Goal: Transaction & Acquisition: Obtain resource

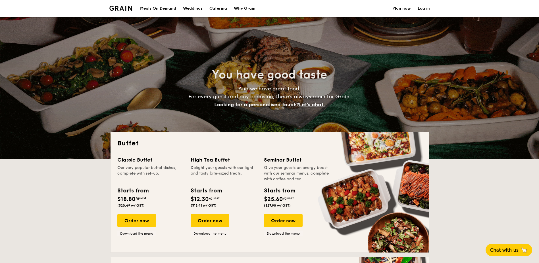
select select
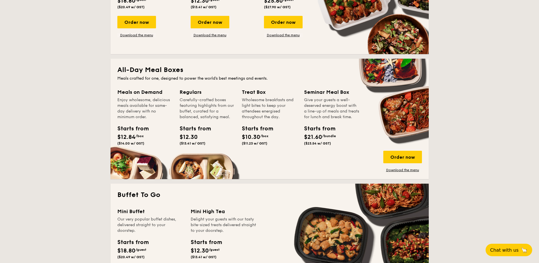
scroll to position [85, 0]
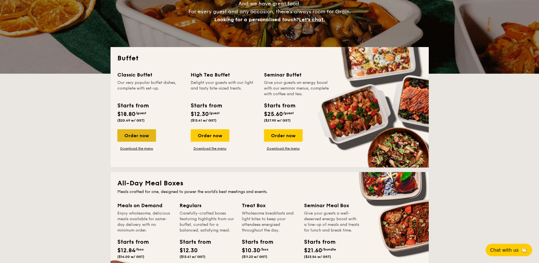
click at [146, 141] on div "Order now" at bounding box center [136, 135] width 39 height 12
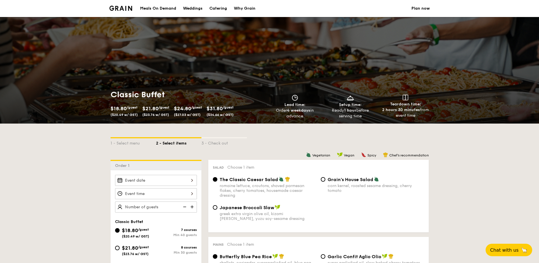
select select
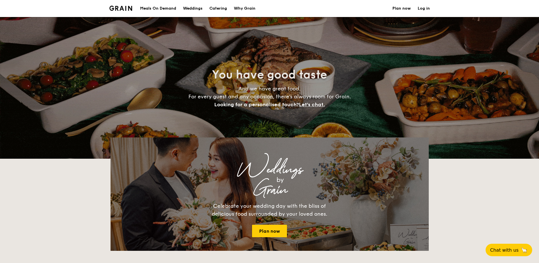
scroll to position [85, 0]
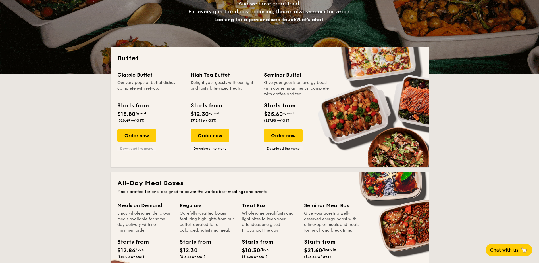
click at [145, 147] on link "Download the menu" at bounding box center [136, 149] width 39 height 5
